Goal: Navigation & Orientation: Go to known website

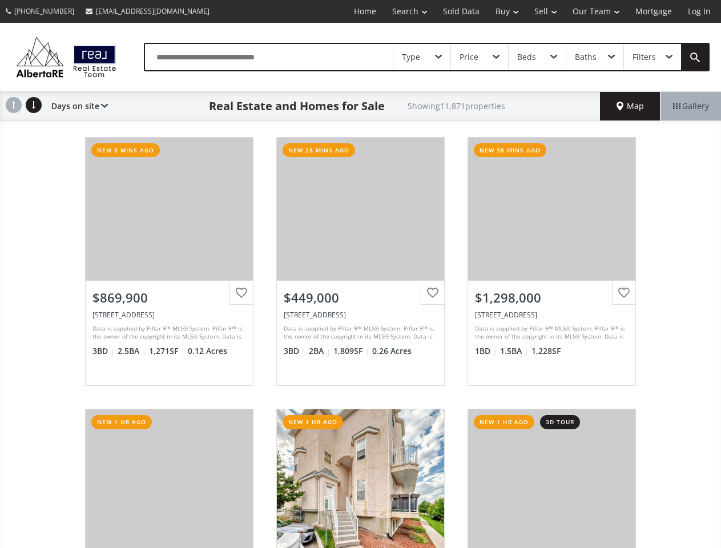
click at [401, 11] on link "Search" at bounding box center [409, 11] width 51 height 23
click at [501, 11] on link "Buy" at bounding box center [506, 11] width 39 height 23
click at [541, 11] on link "Sell" at bounding box center [545, 11] width 38 height 23
click at [594, 11] on link "Our Team" at bounding box center [595, 11] width 63 height 23
click at [699, 11] on link "Log In" at bounding box center [698, 11] width 39 height 23
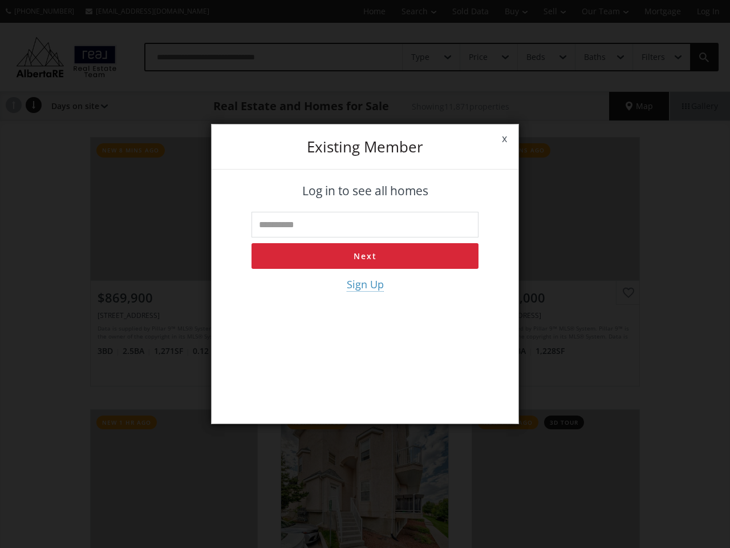
click at [422, 57] on div "x Existing member Log in to see all homes Next Sign Up" at bounding box center [365, 274] width 730 height 548
click at [479, 57] on div "x Existing member Log in to see all homes Next Sign Up" at bounding box center [365, 274] width 730 height 548
click at [536, 57] on div "x Existing member Log in to see all homes Next Sign Up" at bounding box center [365, 274] width 730 height 548
click at [594, 57] on div "x Existing member Log in to see all homes Next Sign Up" at bounding box center [365, 274] width 730 height 548
click at [652, 57] on div "x Existing member Log in to see all homes Next Sign Up" at bounding box center [365, 274] width 730 height 548
